Goal: Use online tool/utility

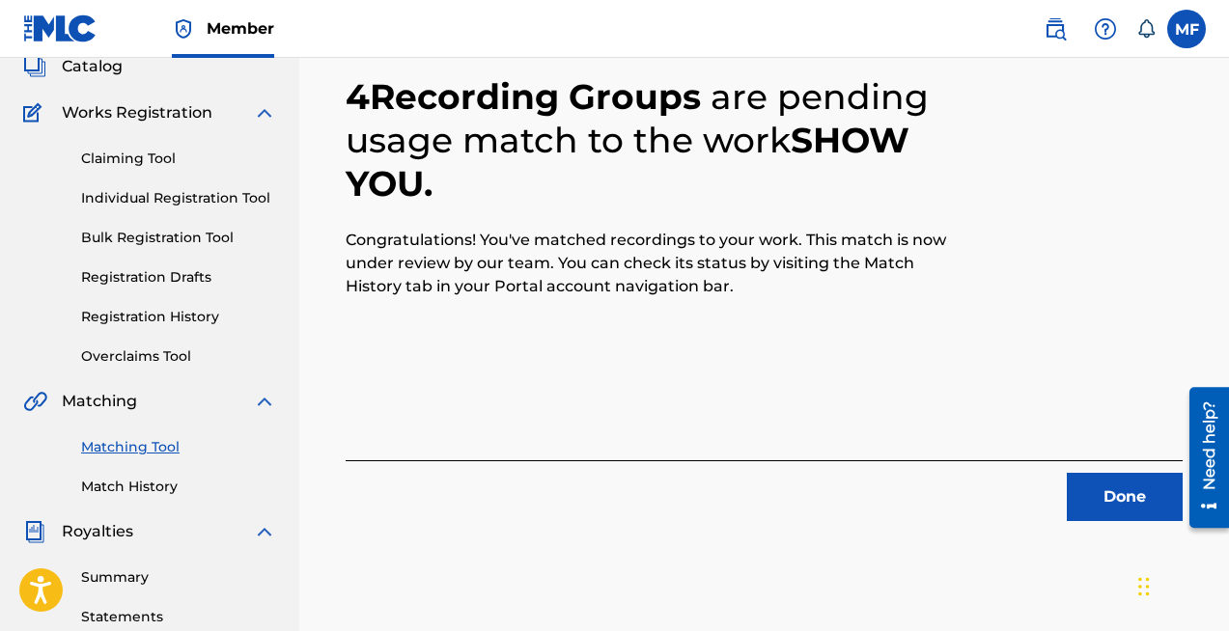
scroll to position [174, 0]
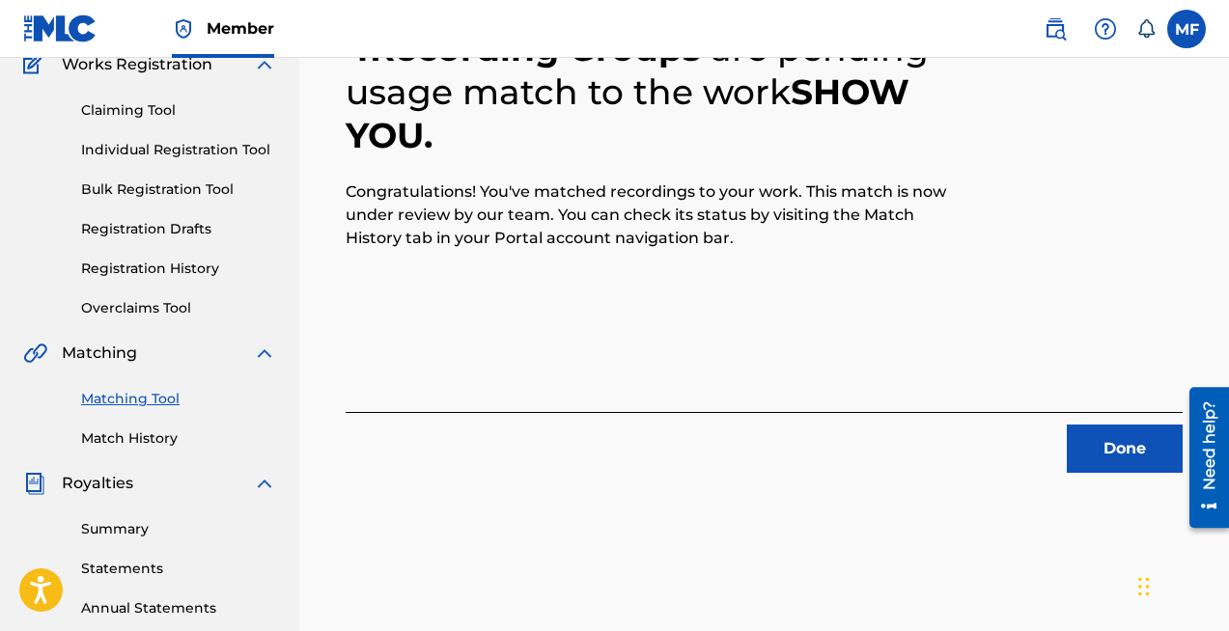
click at [1124, 441] on button "Done" at bounding box center [1125, 449] width 116 height 48
